Goal: Information Seeking & Learning: Learn about a topic

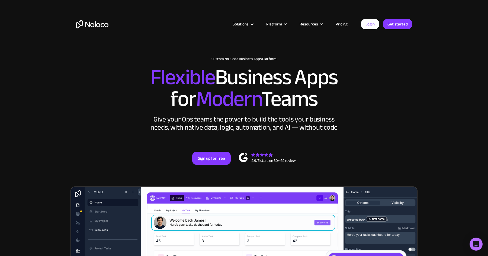
click at [373, 20] on link "Login" at bounding box center [370, 24] width 18 height 10
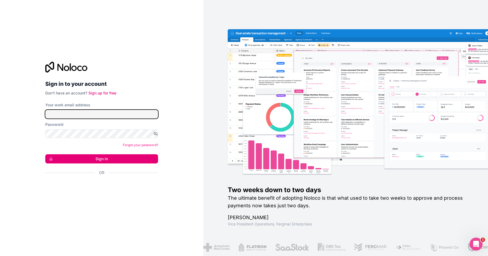
type input "jortijn@hellogekko.nl"
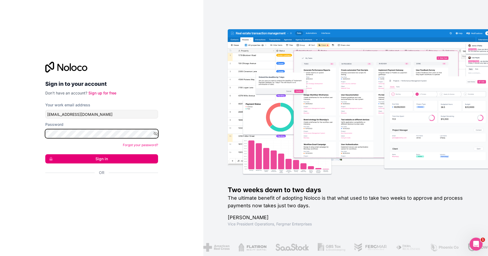
click at [45, 154] on button "Sign in" at bounding box center [101, 158] width 113 height 9
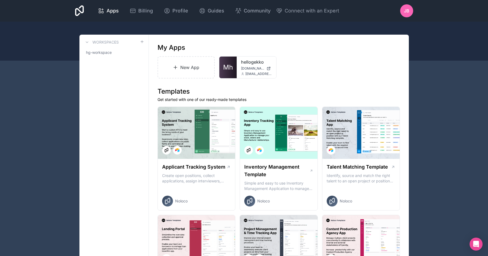
click at [227, 67] on span "Mh" at bounding box center [228, 67] width 10 height 9
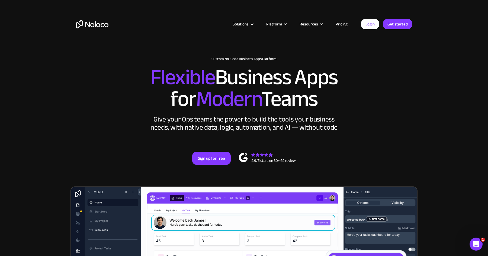
click at [340, 24] on link "Pricing" at bounding box center [341, 24] width 25 height 7
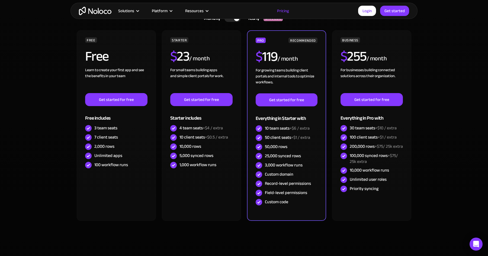
scroll to position [137, 0]
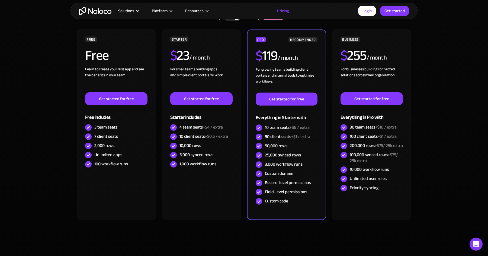
click at [102, 5] on div "Solutions Use Cases Business Types Project Management Keep track of customers, …" at bounding box center [243, 11] width 347 height 16
click at [101, 10] on img "home" at bounding box center [95, 11] width 33 height 8
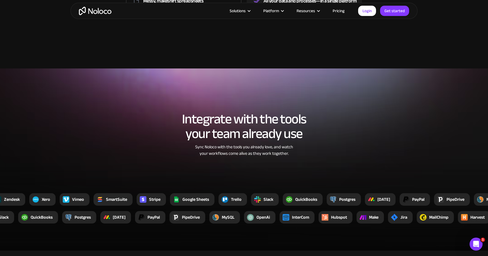
scroll to position [959, 0]
